Goal: Task Accomplishment & Management: Manage account settings

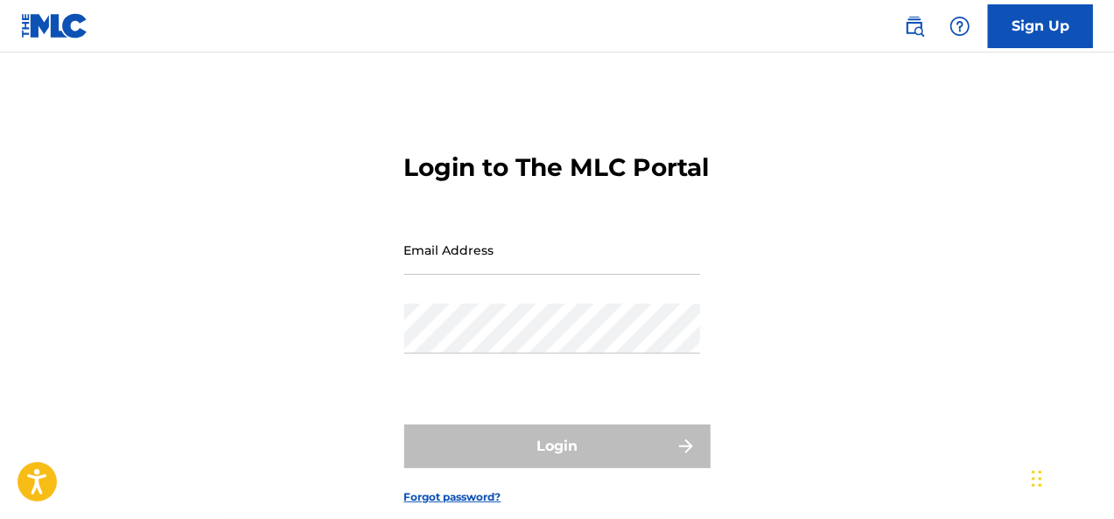
click at [530, 275] on input "Email Address" at bounding box center [552, 250] width 296 height 50
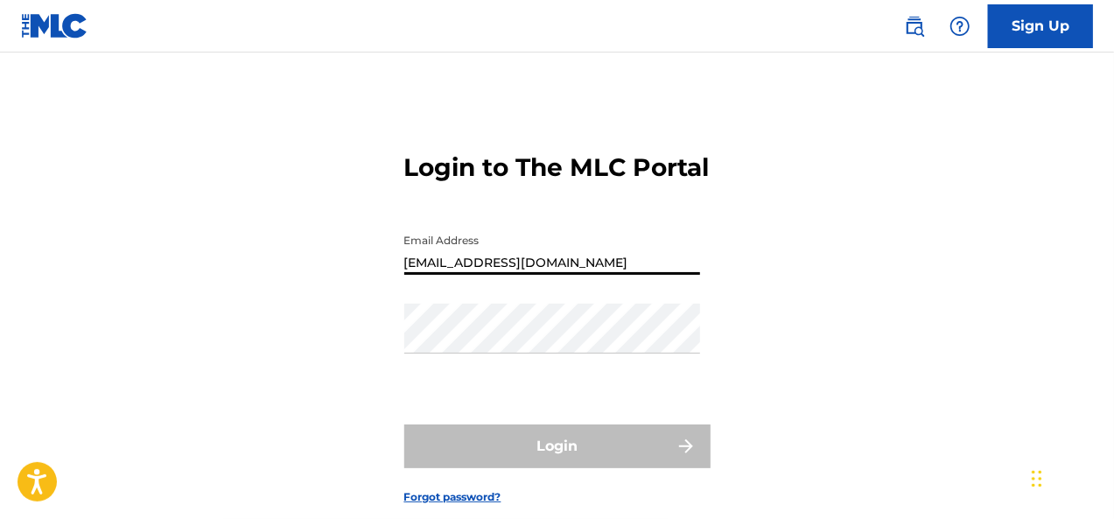
type input "[EMAIL_ADDRESS][DOMAIN_NAME]"
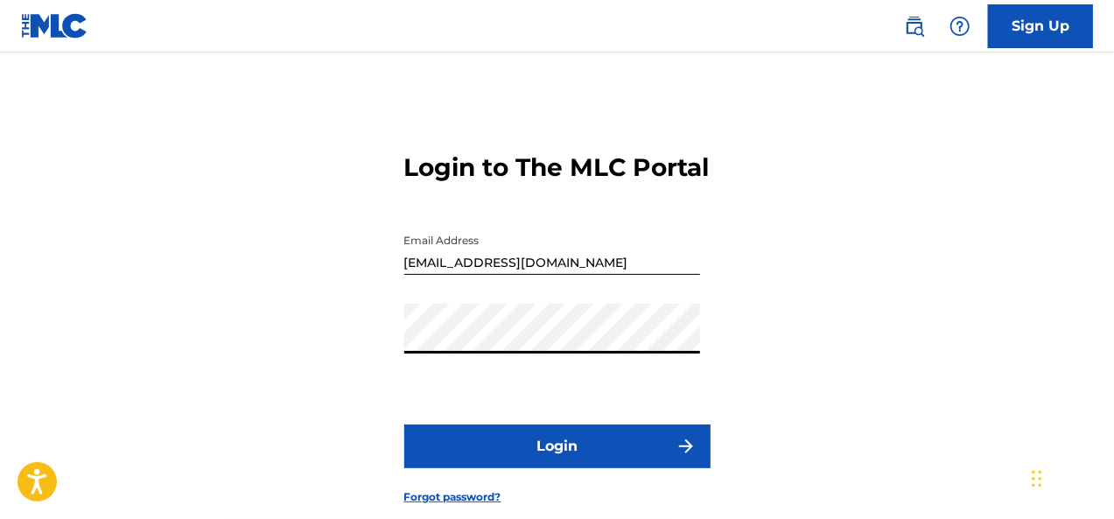
click at [404, 424] on button "Login" at bounding box center [557, 446] width 306 height 44
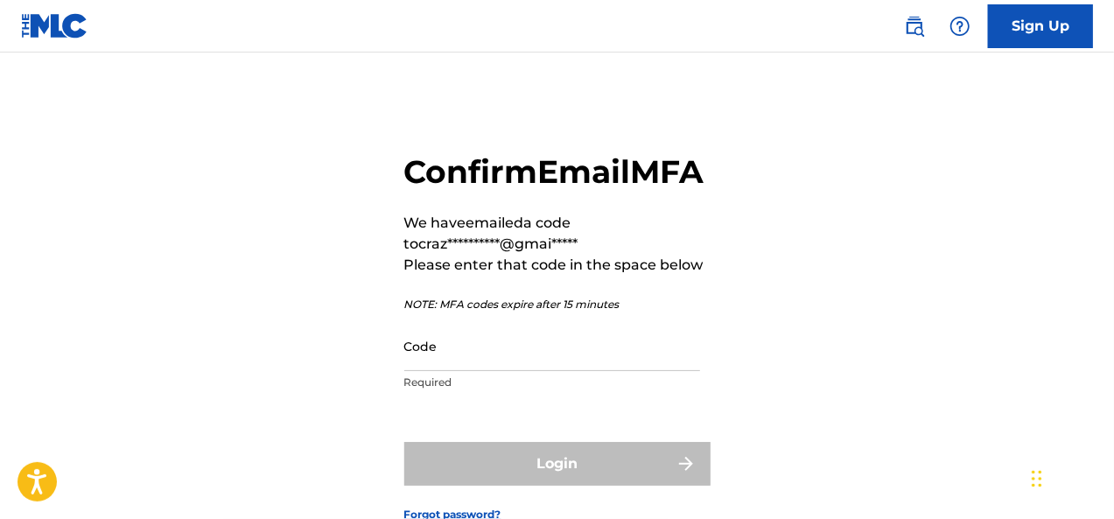
click at [516, 390] on p "Required" at bounding box center [552, 383] width 296 height 16
click at [494, 371] on input "Code" at bounding box center [552, 346] width 296 height 50
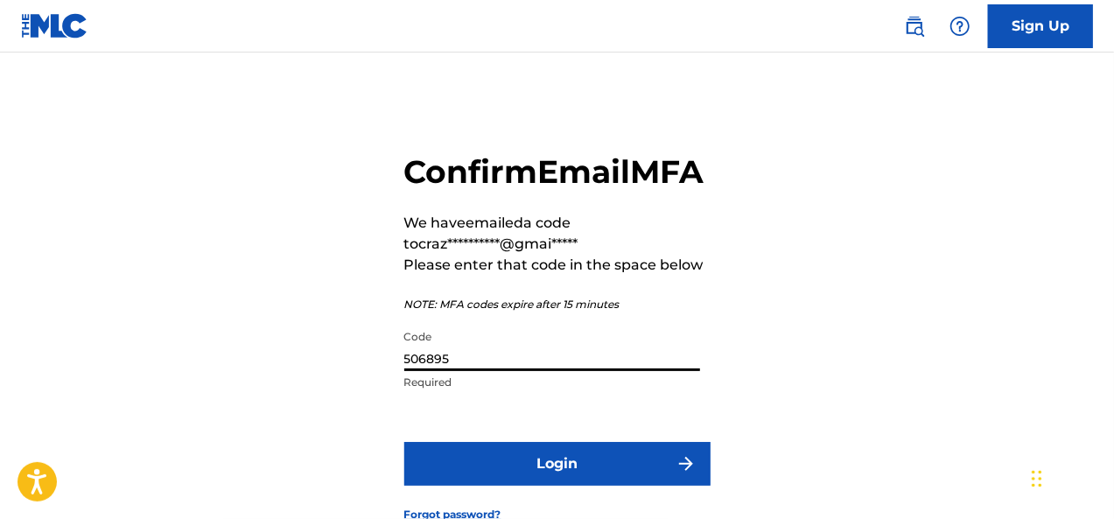
type input "506895"
click at [404, 442] on button "Login" at bounding box center [557, 464] width 306 height 44
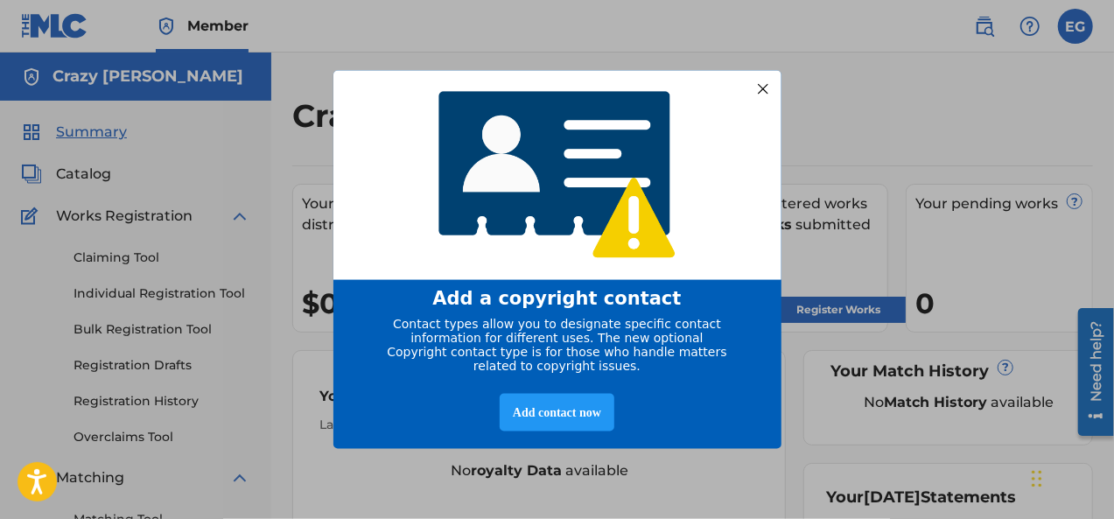
click at [771, 83] on div at bounding box center [762, 88] width 23 height 23
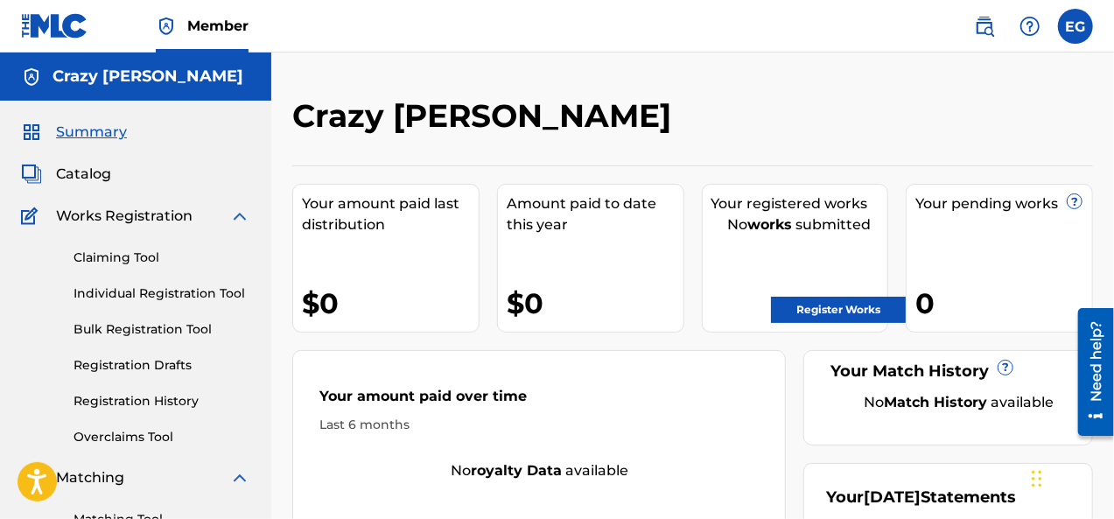
click at [1072, 25] on label at bounding box center [1075, 26] width 35 height 35
click at [1075, 26] on input "EG [PERSON_NAME] [EMAIL_ADDRESS][DOMAIN_NAME] Notification Preferences Profile …" at bounding box center [1075, 26] width 0 height 0
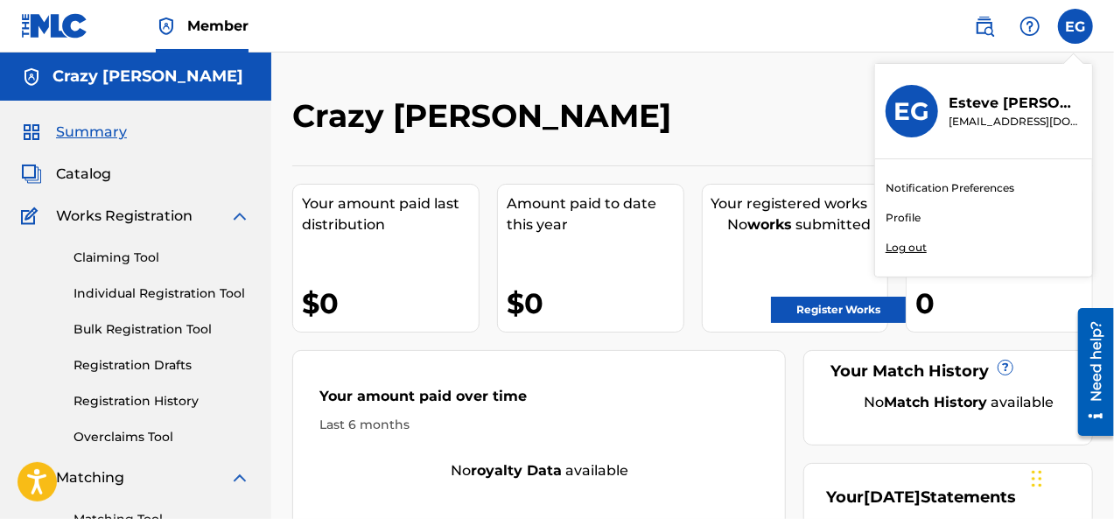
click at [1005, 106] on p "[PERSON_NAME]" at bounding box center [1015, 103] width 133 height 21
click at [1075, 26] on input "EG [PERSON_NAME] [EMAIL_ADDRESS][DOMAIN_NAME] Notification Preferences Profile …" at bounding box center [1075, 26] width 0 height 0
click at [1078, 43] on nav "Member EG EG [PERSON_NAME] [EMAIL_ADDRESS][DOMAIN_NAME] Notification Preference…" at bounding box center [557, 26] width 1114 height 53
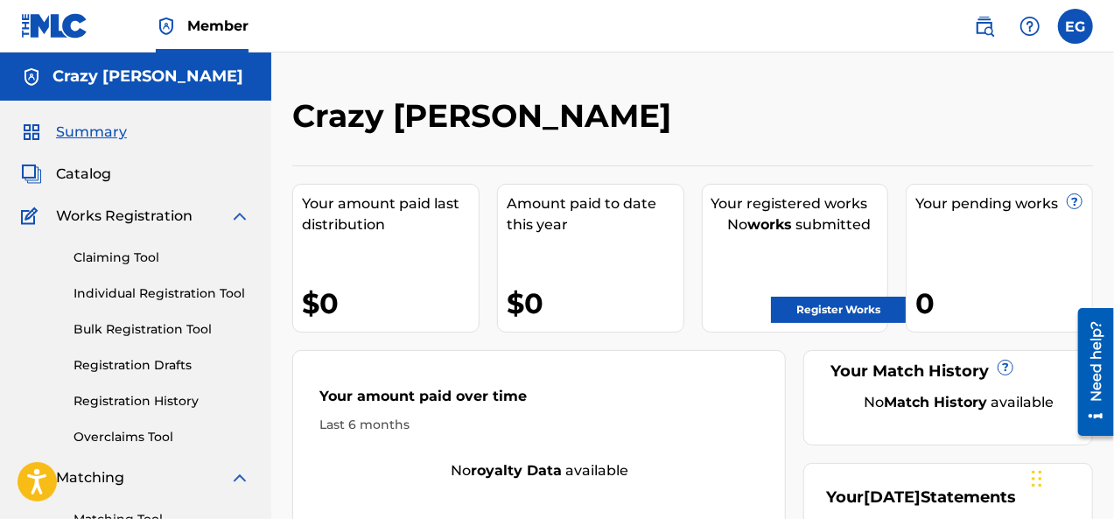
click at [1078, 41] on label at bounding box center [1075, 26] width 35 height 35
click at [1075, 26] on input "EG [PERSON_NAME] [EMAIL_ADDRESS][DOMAIN_NAME] Notification Preferences Profile …" at bounding box center [1075, 26] width 0 height 0
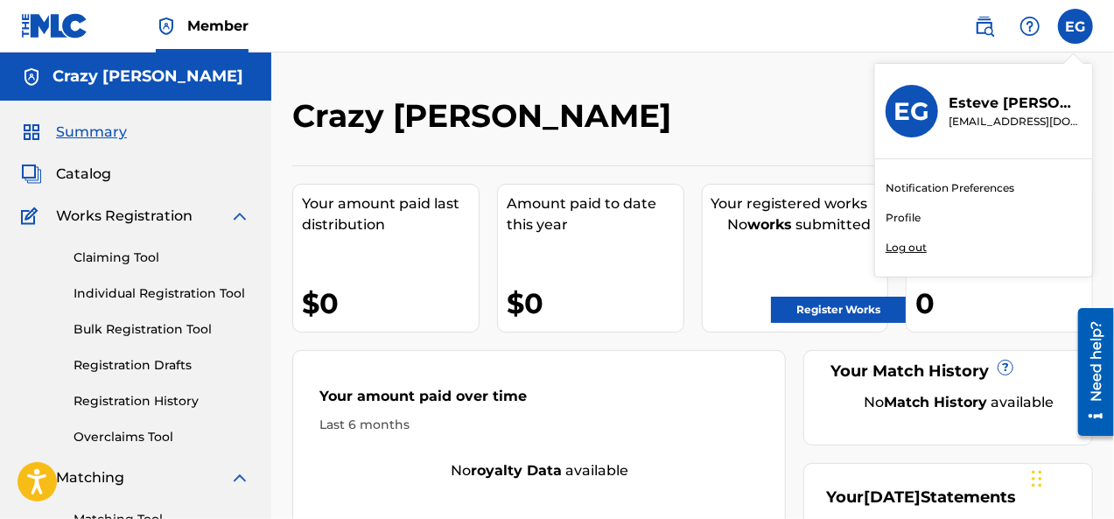
click at [905, 216] on link "Profile" at bounding box center [903, 218] width 35 height 16
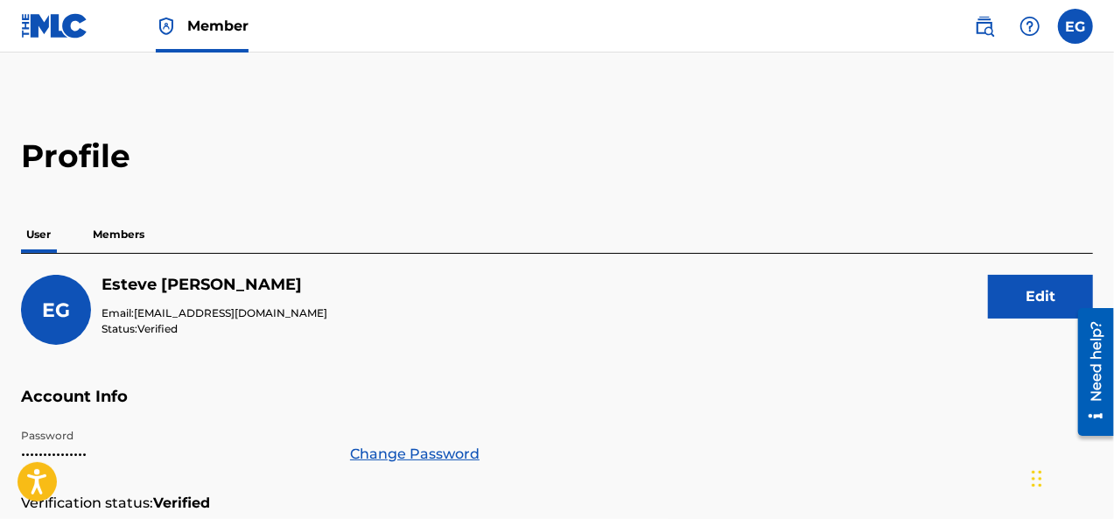
click at [1057, 298] on button "Edit" at bounding box center [1040, 297] width 105 height 44
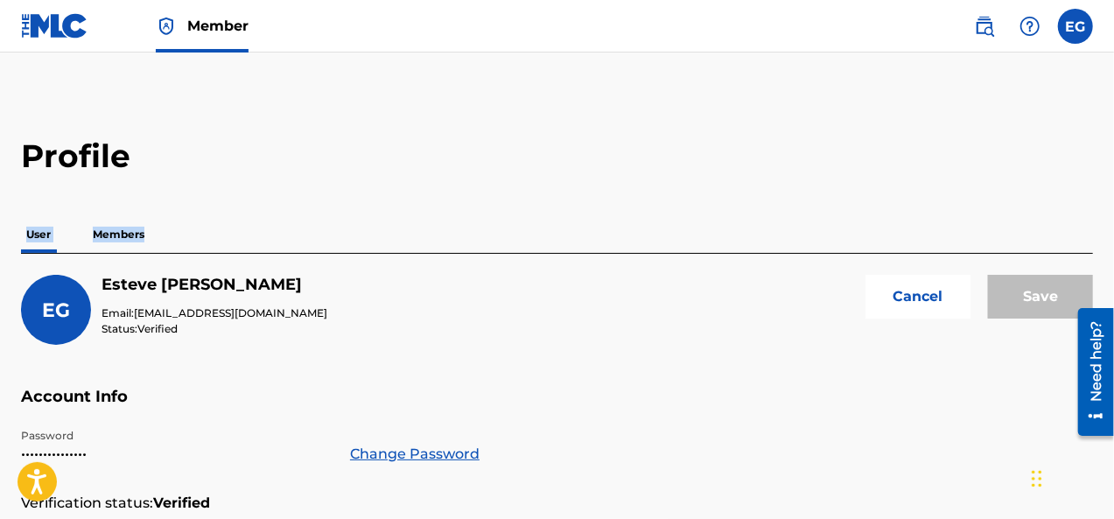
drag, startPoint x: 1111, startPoint y: 157, endPoint x: 1119, endPoint y: 204, distance: 47.9
click at [1113, 204] on html "Accessibility Screen-Reader Guide, Feedback, and Issue Reporting | New window C…" at bounding box center [557, 259] width 1114 height 519
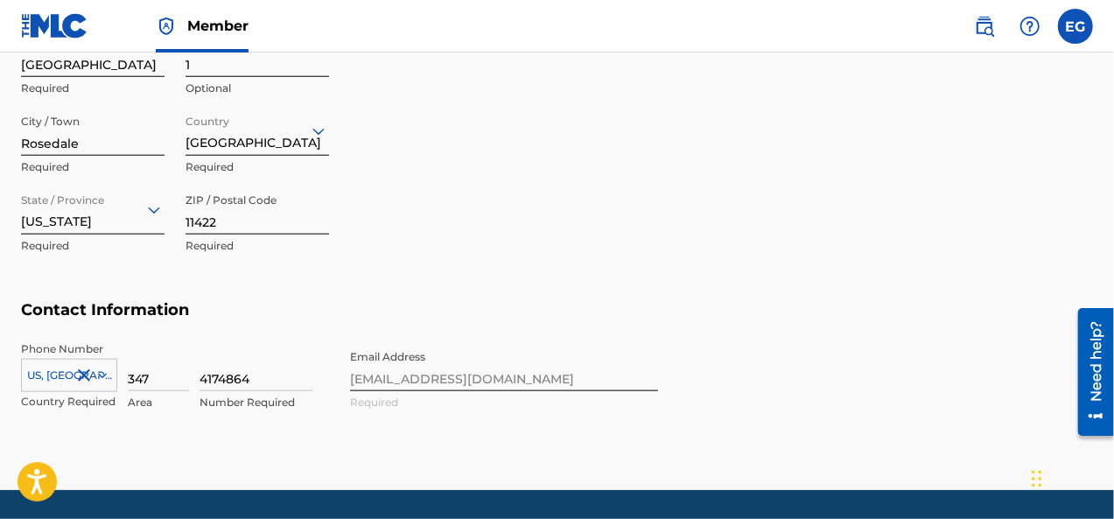
scroll to position [844, 0]
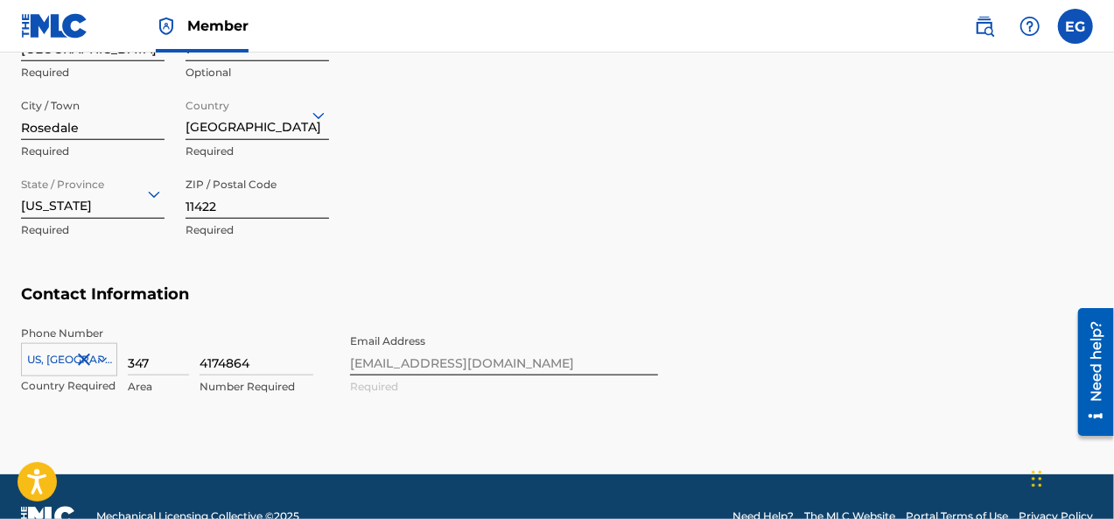
drag, startPoint x: 1117, startPoint y: 111, endPoint x: 15, endPoint y: 122, distance: 1102.6
click at [529, 363] on div "Phone Number [GEOGRAPHIC_DATA], [GEOGRAPHIC_DATA] +1 Country Required 347 Area …" at bounding box center [339, 379] width 637 height 107
click at [537, 346] on div "Phone Number [GEOGRAPHIC_DATA], [GEOGRAPHIC_DATA] +1 Country Required 347 Area …" at bounding box center [339, 379] width 637 height 107
drag, startPoint x: 180, startPoint y: 368, endPoint x: 95, endPoint y: 367, distance: 85.8
click at [95, 367] on div "[GEOGRAPHIC_DATA], [GEOGRAPHIC_DATA] +1 Country Required 347 Area 4174864 Numbe…" at bounding box center [175, 365] width 308 height 79
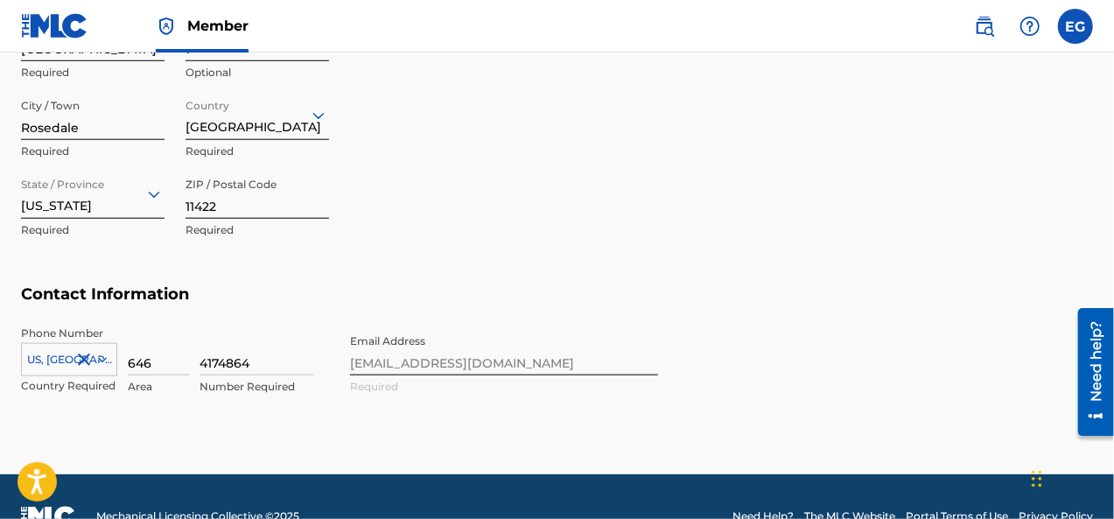
type input "646"
click at [261, 367] on input "4174864" at bounding box center [257, 351] width 114 height 50
type input "4"
type input "3974027"
click at [455, 361] on div "Phone Number [GEOGRAPHIC_DATA], [GEOGRAPHIC_DATA] +1 Country Required 646 Area …" at bounding box center [339, 379] width 637 height 107
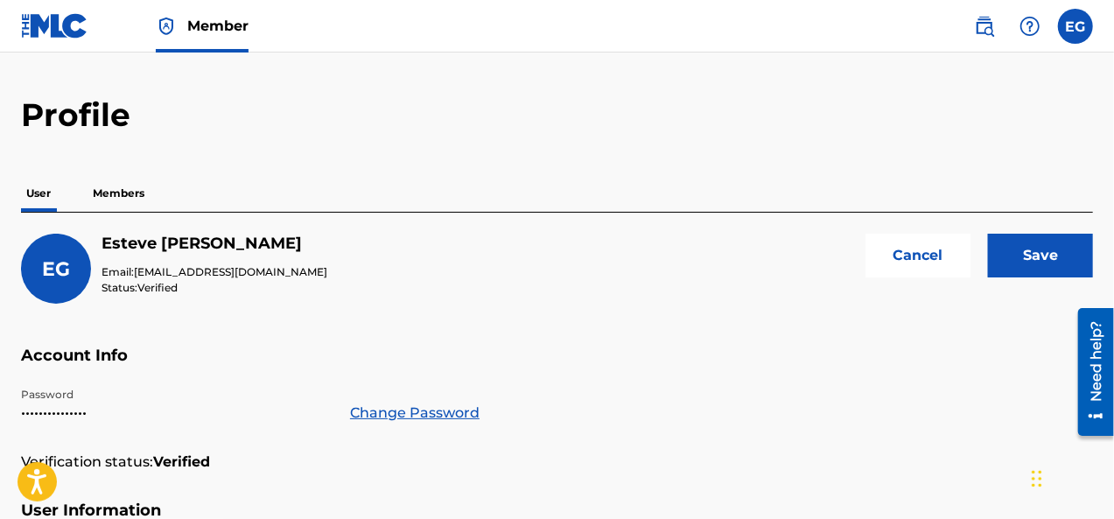
scroll to position [37, 0]
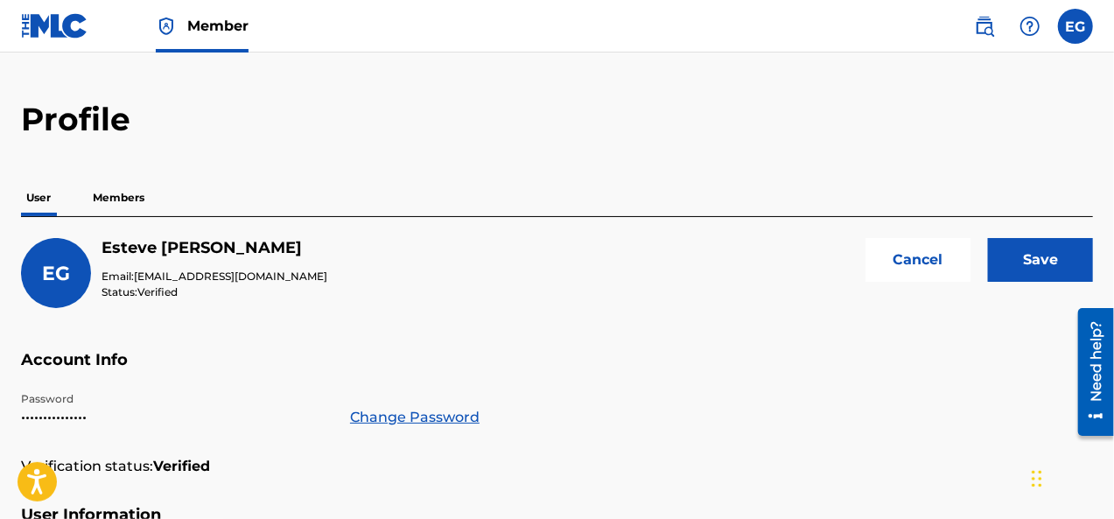
click at [1049, 270] on input "Save" at bounding box center [1040, 260] width 105 height 44
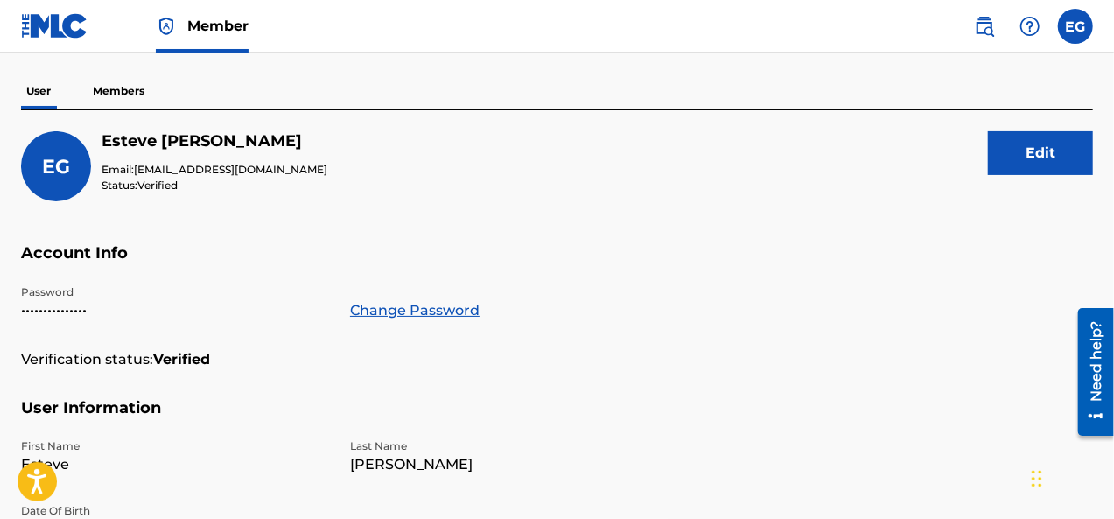
scroll to position [84, 0]
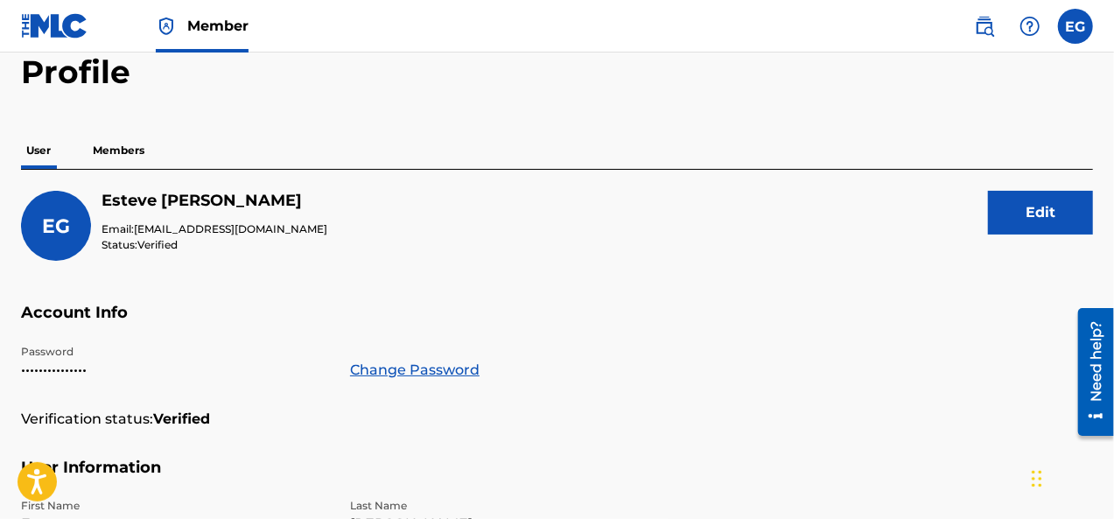
click at [1091, 354] on div "Need help?" at bounding box center [1095, 361] width 24 height 81
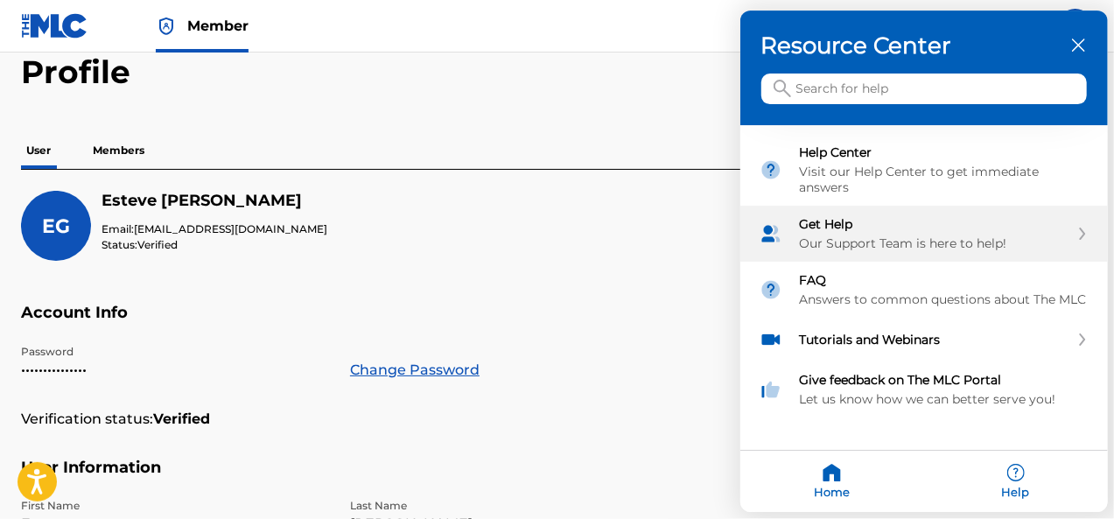
click at [837, 224] on div "Get Help" at bounding box center [935, 225] width 270 height 16
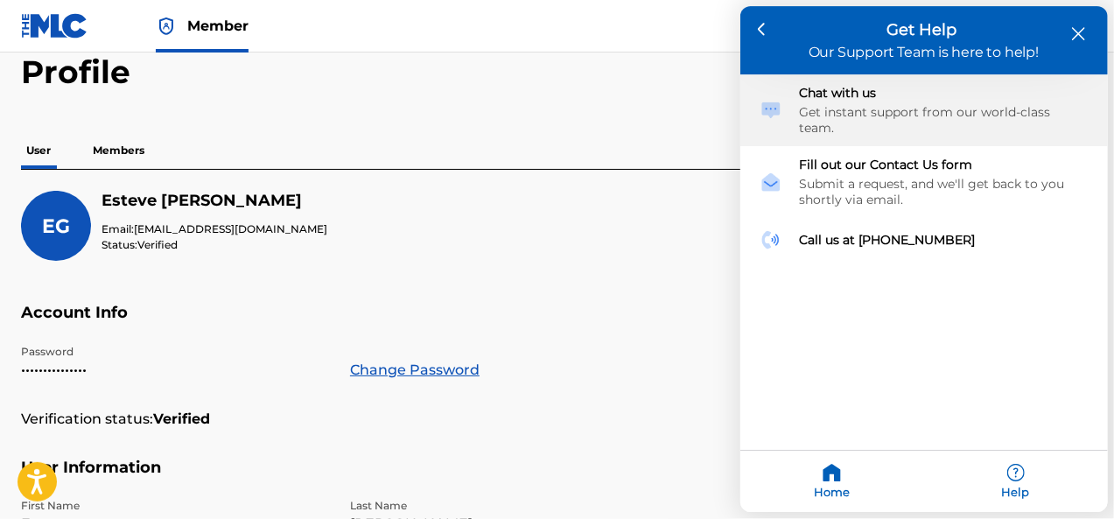
click at [852, 114] on div "Get instant support from our world-class team." at bounding box center [944, 121] width 289 height 32
